Goal: Navigation & Orientation: Go to known website

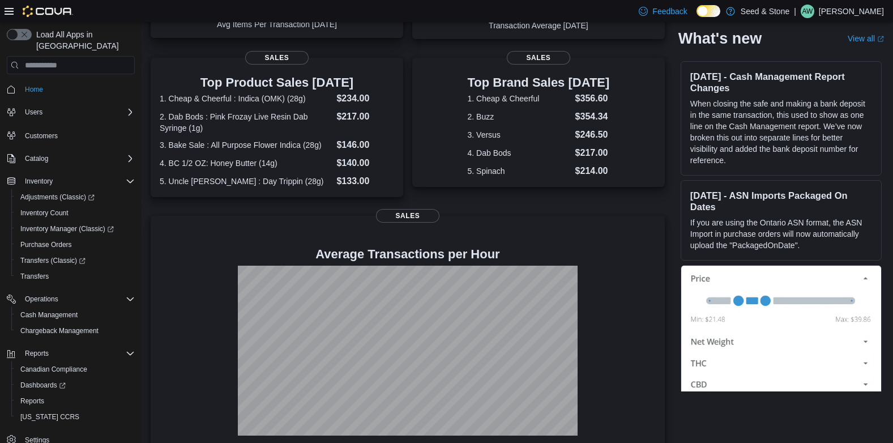
scroll to position [216, 0]
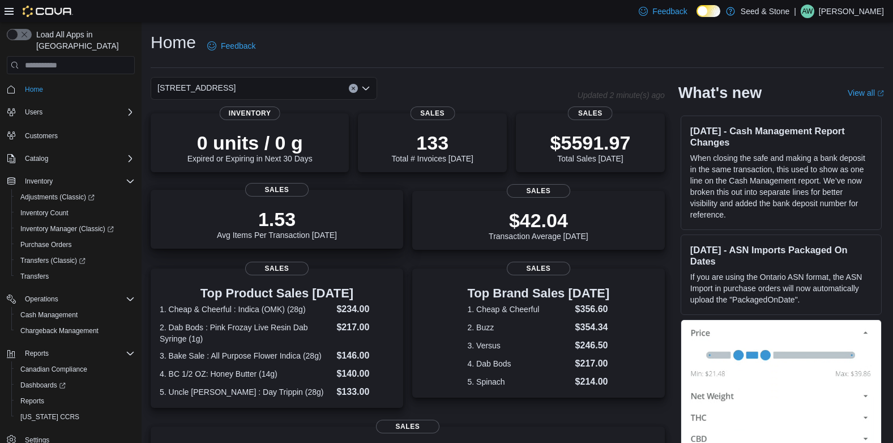
scroll to position [216, 0]
